Goal: Communication & Community: Share content

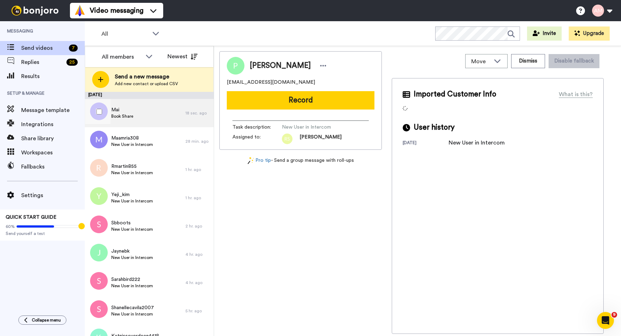
click at [117, 117] on span "Book Share" at bounding box center [122, 116] width 22 height 6
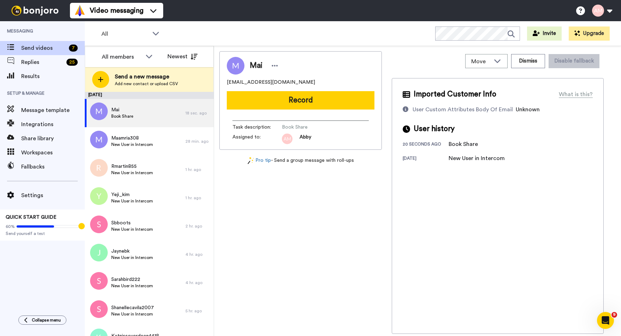
click at [292, 102] on button "Record" at bounding box center [301, 100] width 148 height 18
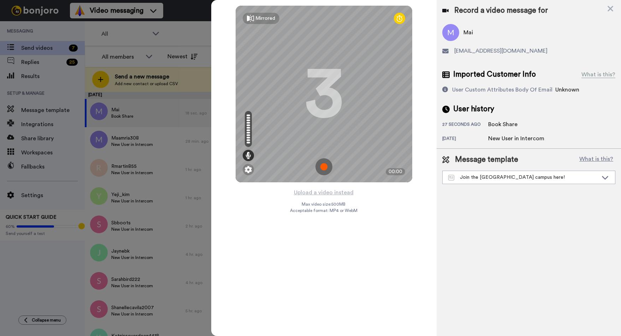
click at [323, 166] on img at bounding box center [323, 166] width 17 height 17
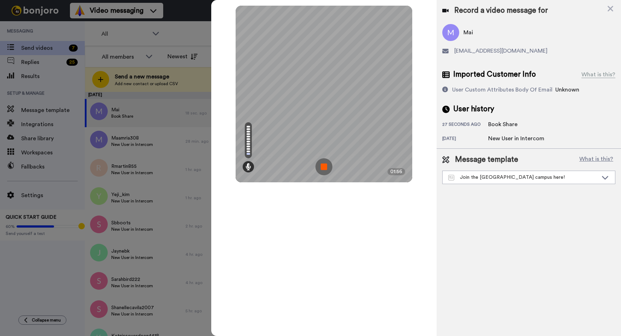
click at [323, 168] on img at bounding box center [323, 166] width 17 height 17
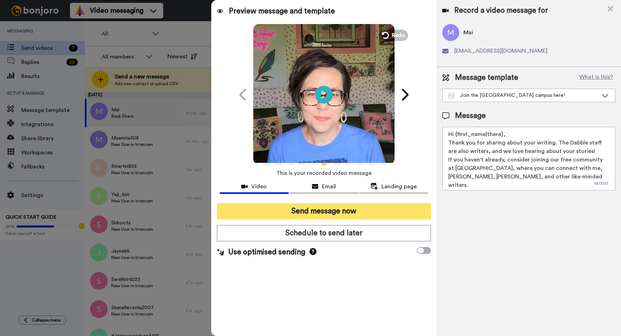
click at [297, 211] on button "Send message now" at bounding box center [324, 211] width 214 height 16
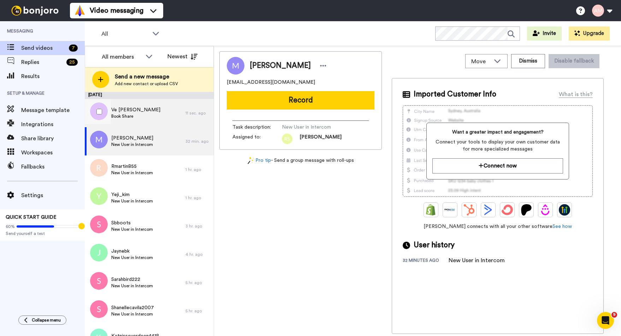
click at [115, 111] on span "Ve [PERSON_NAME]" at bounding box center [135, 109] width 49 height 7
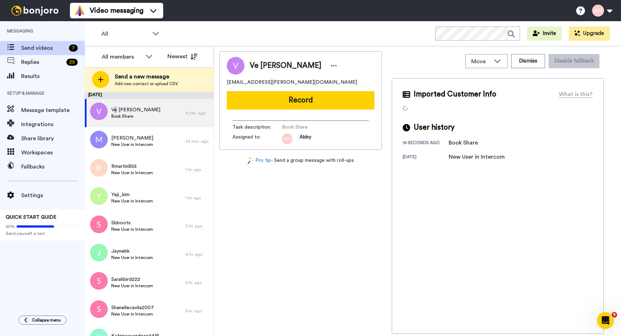
click at [284, 102] on button "Record" at bounding box center [301, 100] width 148 height 18
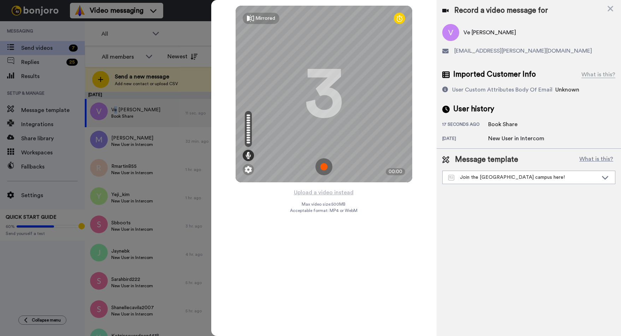
click at [324, 168] on img at bounding box center [323, 166] width 17 height 17
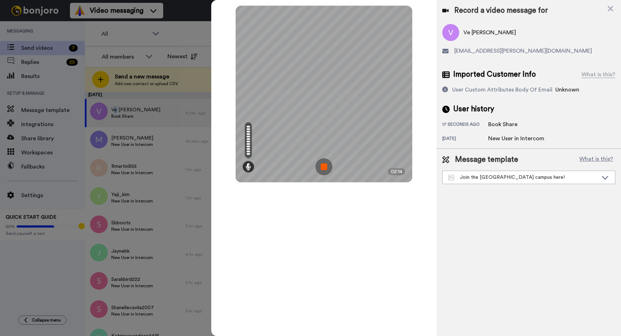
click at [321, 167] on img at bounding box center [323, 166] width 17 height 17
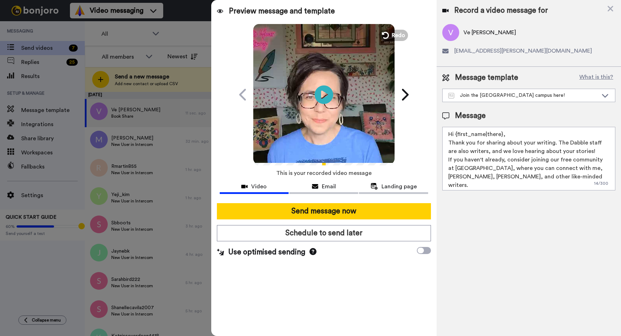
click at [322, 94] on icon "Play/Pause" at bounding box center [324, 95] width 19 height 34
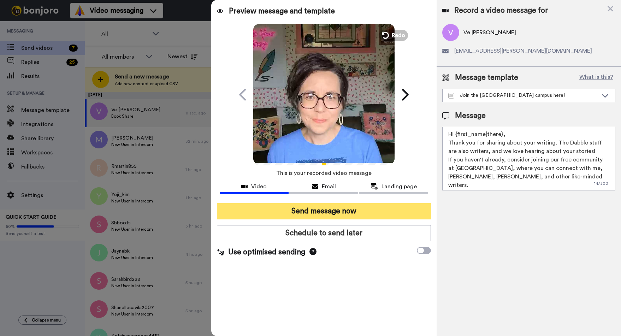
click at [308, 213] on button "Send message now" at bounding box center [324, 211] width 214 height 16
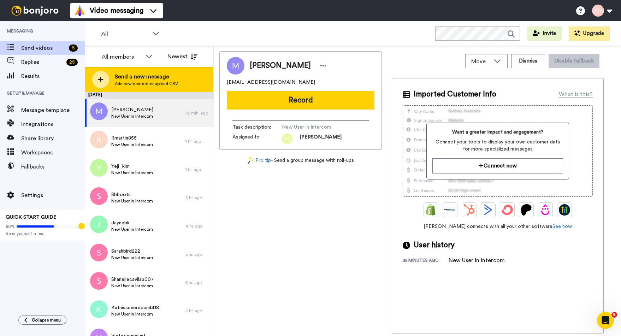
click at [136, 77] on span "Send a new message" at bounding box center [146, 76] width 63 height 8
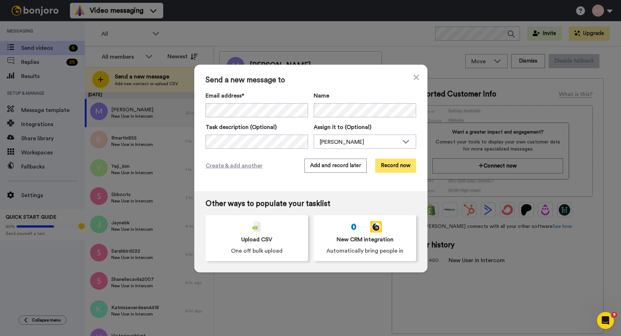
click at [383, 166] on button "Record now" at bounding box center [395, 166] width 41 height 14
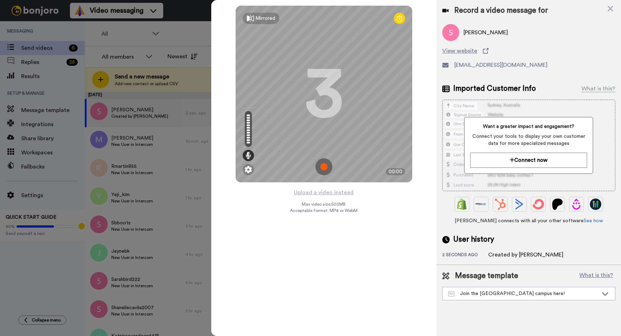
click at [323, 165] on img at bounding box center [323, 166] width 17 height 17
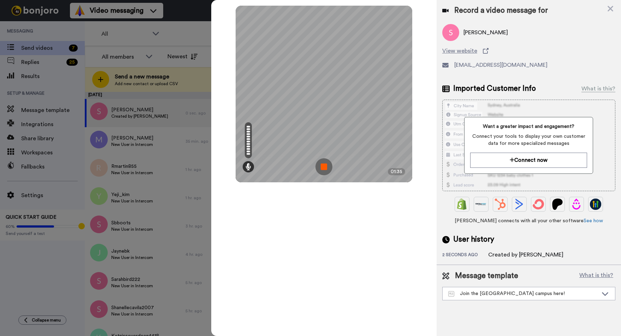
click at [323, 165] on img at bounding box center [323, 166] width 17 height 17
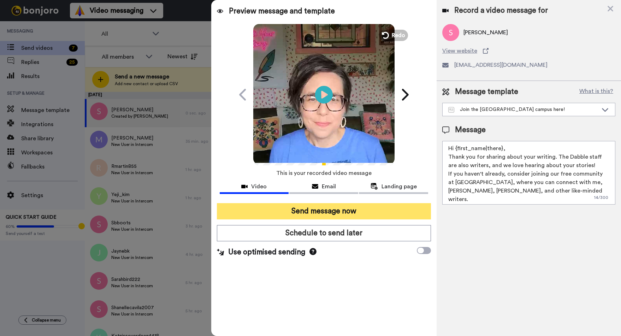
click at [279, 213] on button "Send message now" at bounding box center [324, 211] width 214 height 16
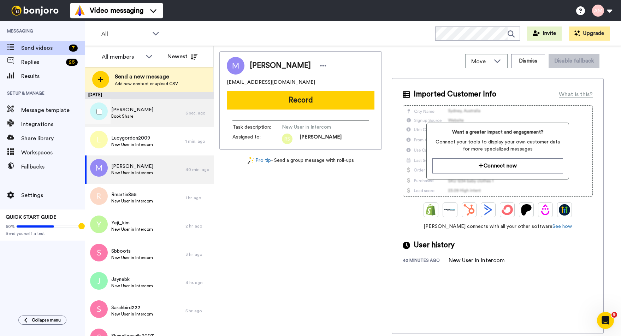
click at [118, 111] on span "Anna Blumenthal" at bounding box center [132, 109] width 42 height 7
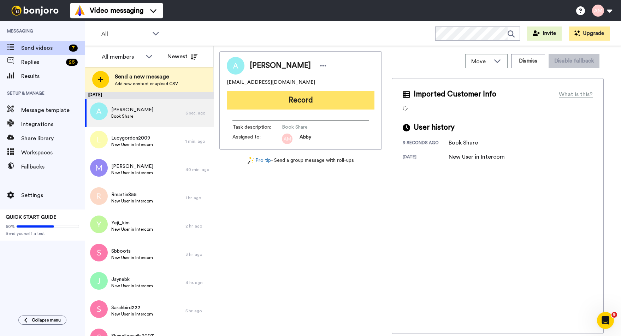
click at [303, 101] on button "Record" at bounding box center [301, 100] width 148 height 18
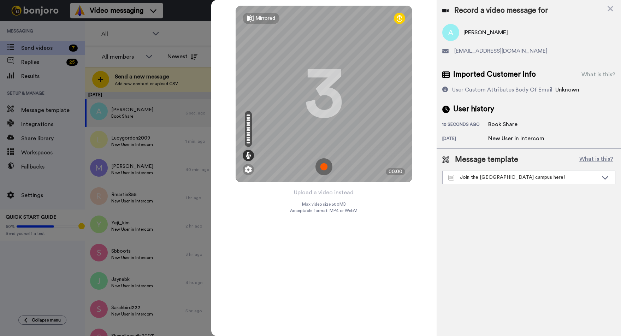
click at [324, 165] on img at bounding box center [323, 166] width 17 height 17
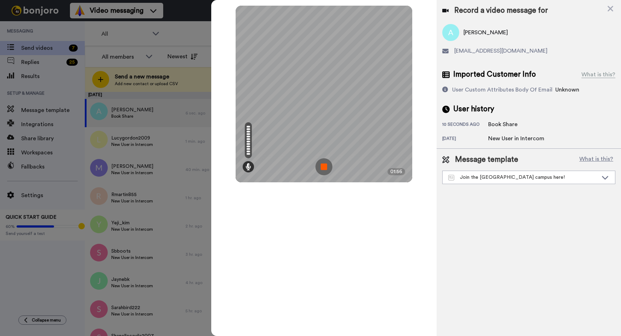
click at [322, 169] on img at bounding box center [323, 166] width 17 height 17
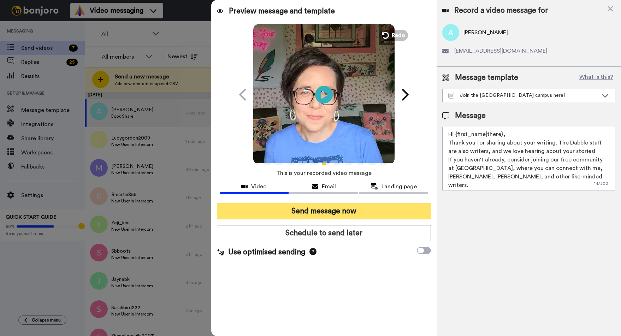
click at [291, 213] on button "Send message now" at bounding box center [324, 211] width 214 height 16
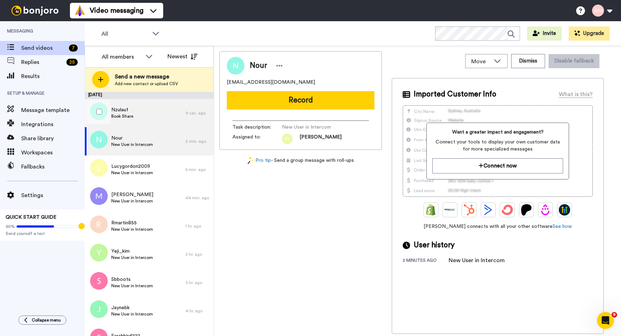
click at [124, 118] on span "Book Share" at bounding box center [122, 116] width 22 height 6
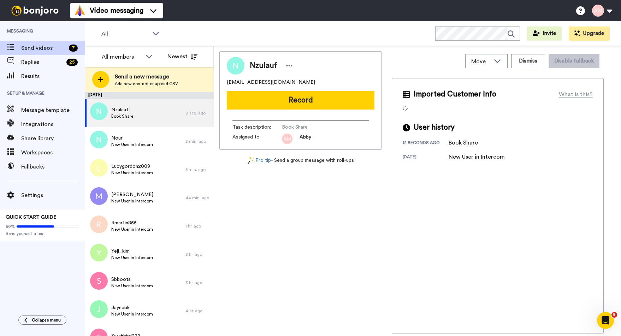
click at [310, 106] on button "Record" at bounding box center [301, 100] width 148 height 18
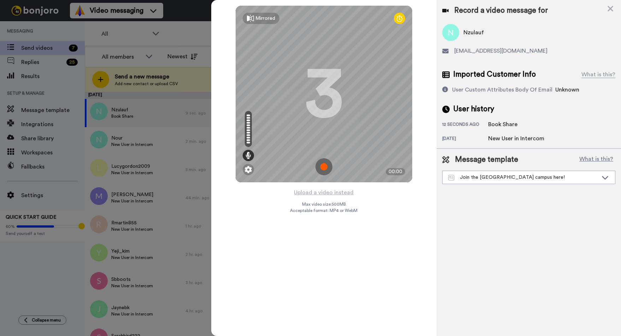
click at [323, 162] on img at bounding box center [323, 166] width 17 height 17
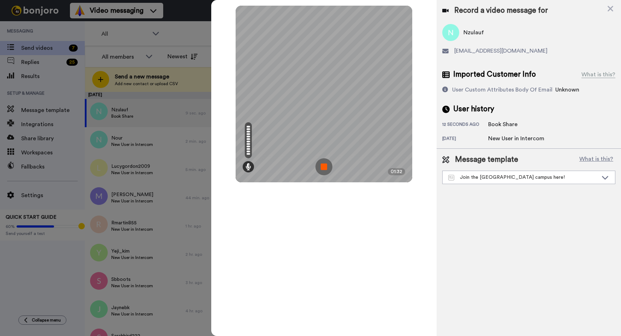
click at [325, 166] on img at bounding box center [323, 166] width 17 height 17
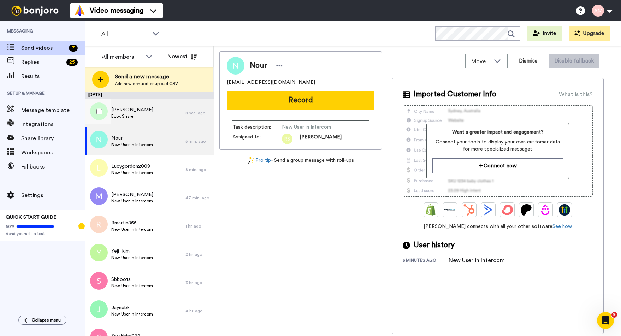
click at [115, 115] on span "Book Share" at bounding box center [132, 116] width 42 height 6
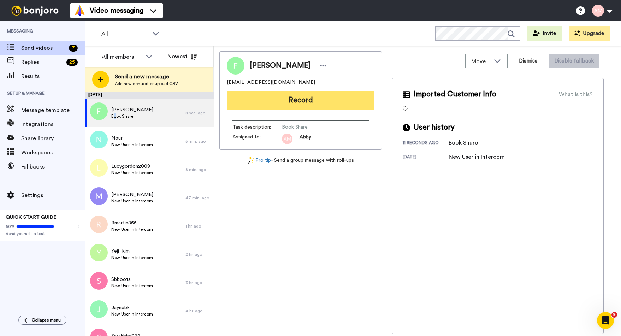
click at [279, 102] on button "Record" at bounding box center [301, 100] width 148 height 18
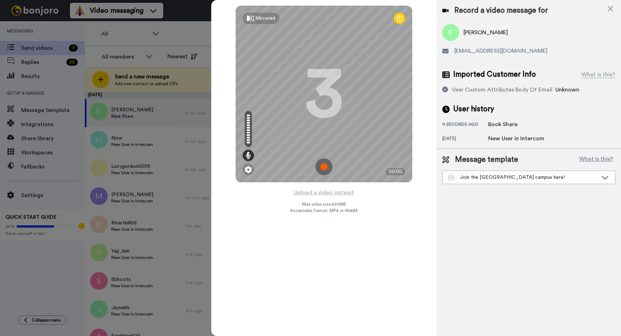
click at [325, 167] on img at bounding box center [323, 166] width 17 height 17
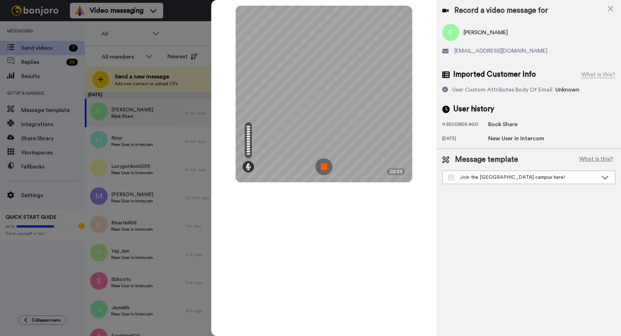
click at [325, 166] on img at bounding box center [323, 166] width 17 height 17
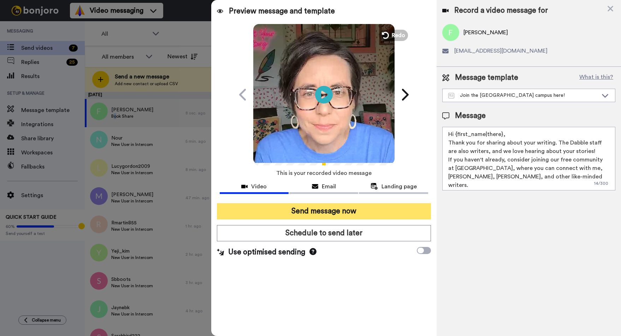
click at [315, 214] on button "Send message now" at bounding box center [324, 211] width 214 height 16
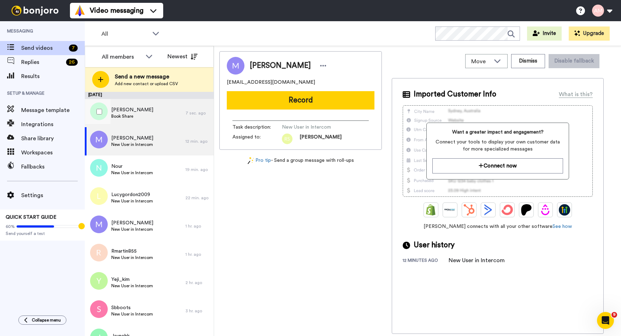
click at [118, 110] on span "[PERSON_NAME]" at bounding box center [132, 109] width 42 height 7
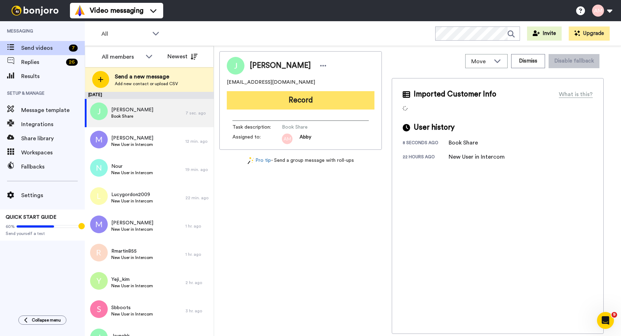
click at [313, 100] on button "Record" at bounding box center [301, 100] width 148 height 18
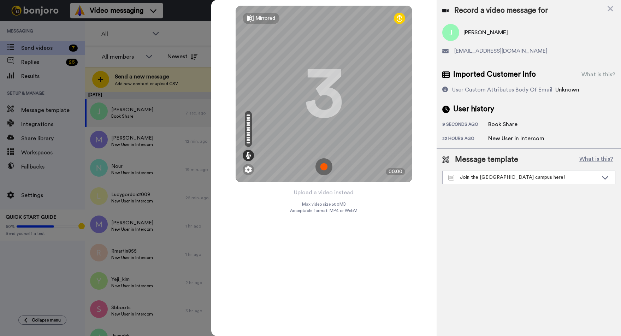
click at [326, 165] on img at bounding box center [323, 166] width 17 height 17
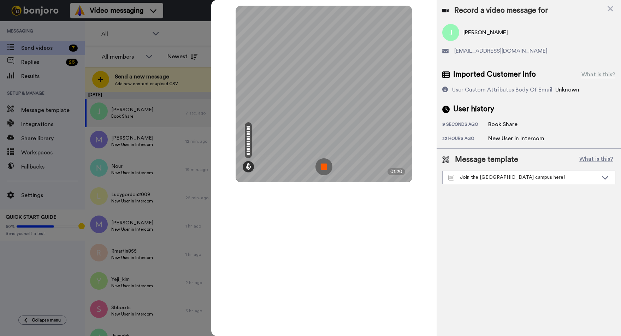
click at [321, 165] on img at bounding box center [323, 166] width 17 height 17
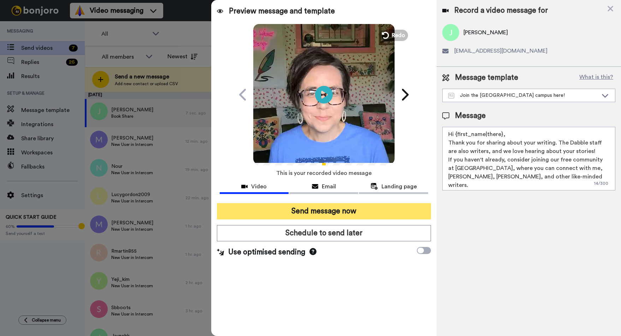
click at [323, 209] on button "Send message now" at bounding box center [324, 211] width 214 height 16
